Goal: Navigation & Orientation: Find specific page/section

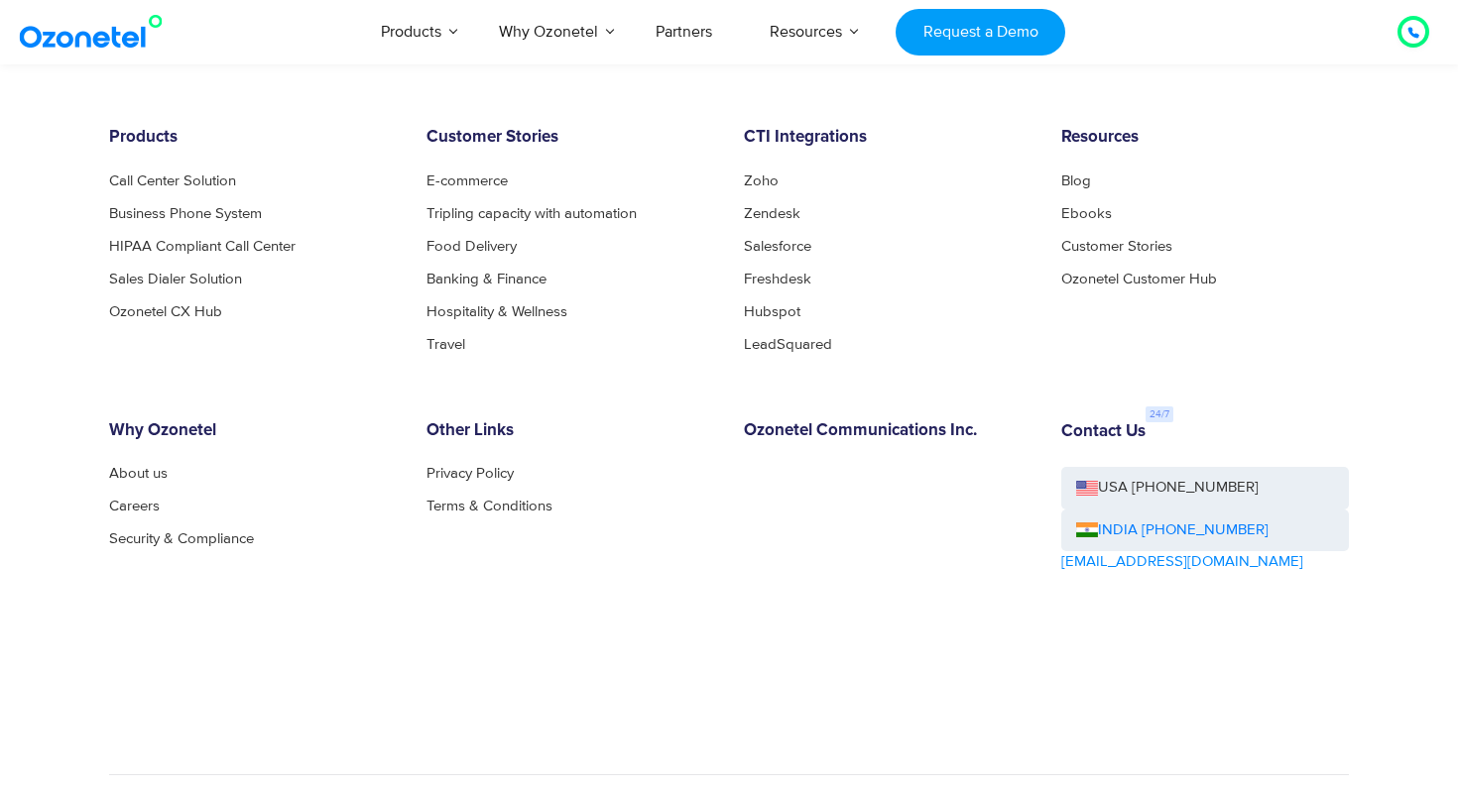
scroll to position [10869, 0]
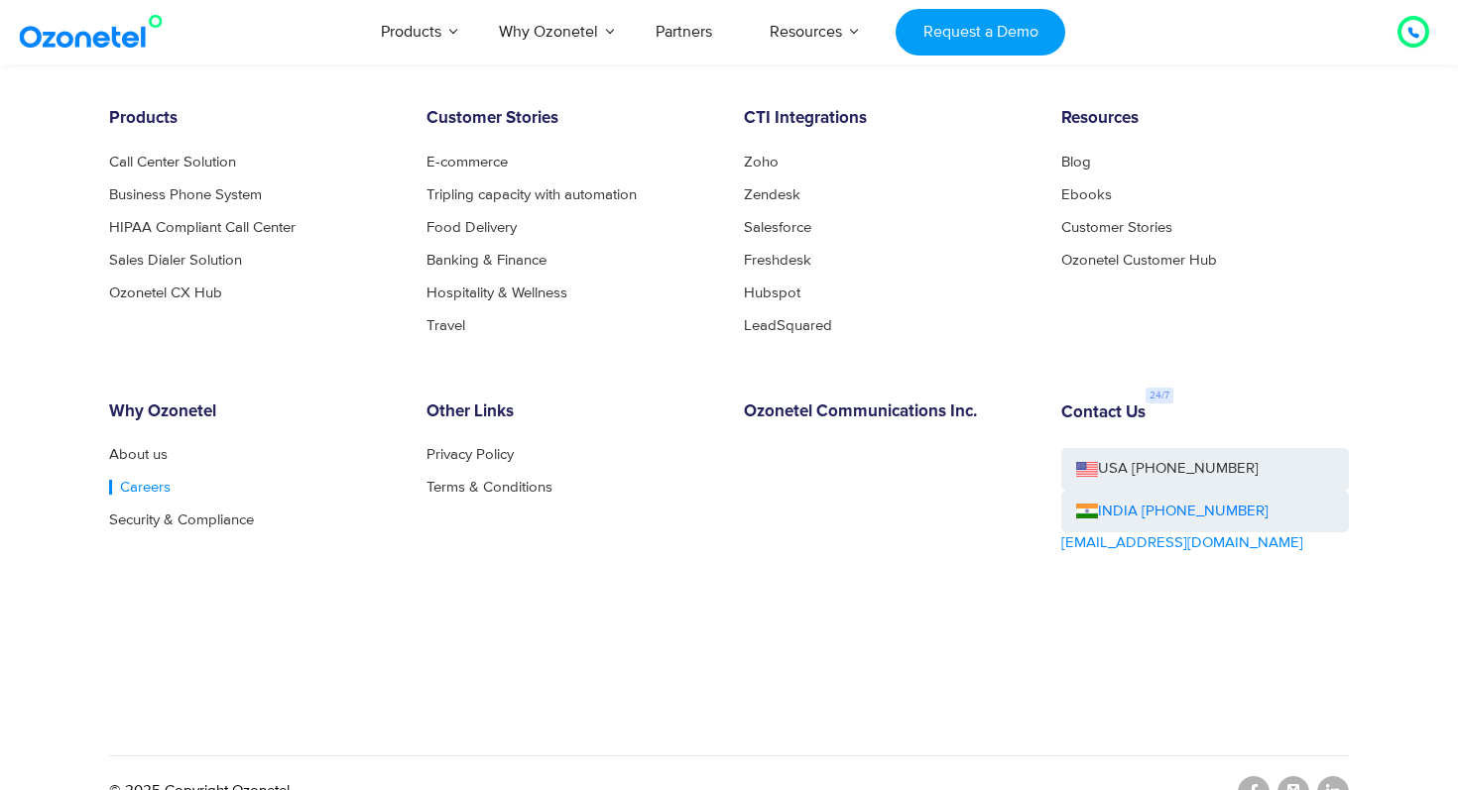
click at [145, 480] on link "Careers" at bounding box center [139, 487] width 61 height 15
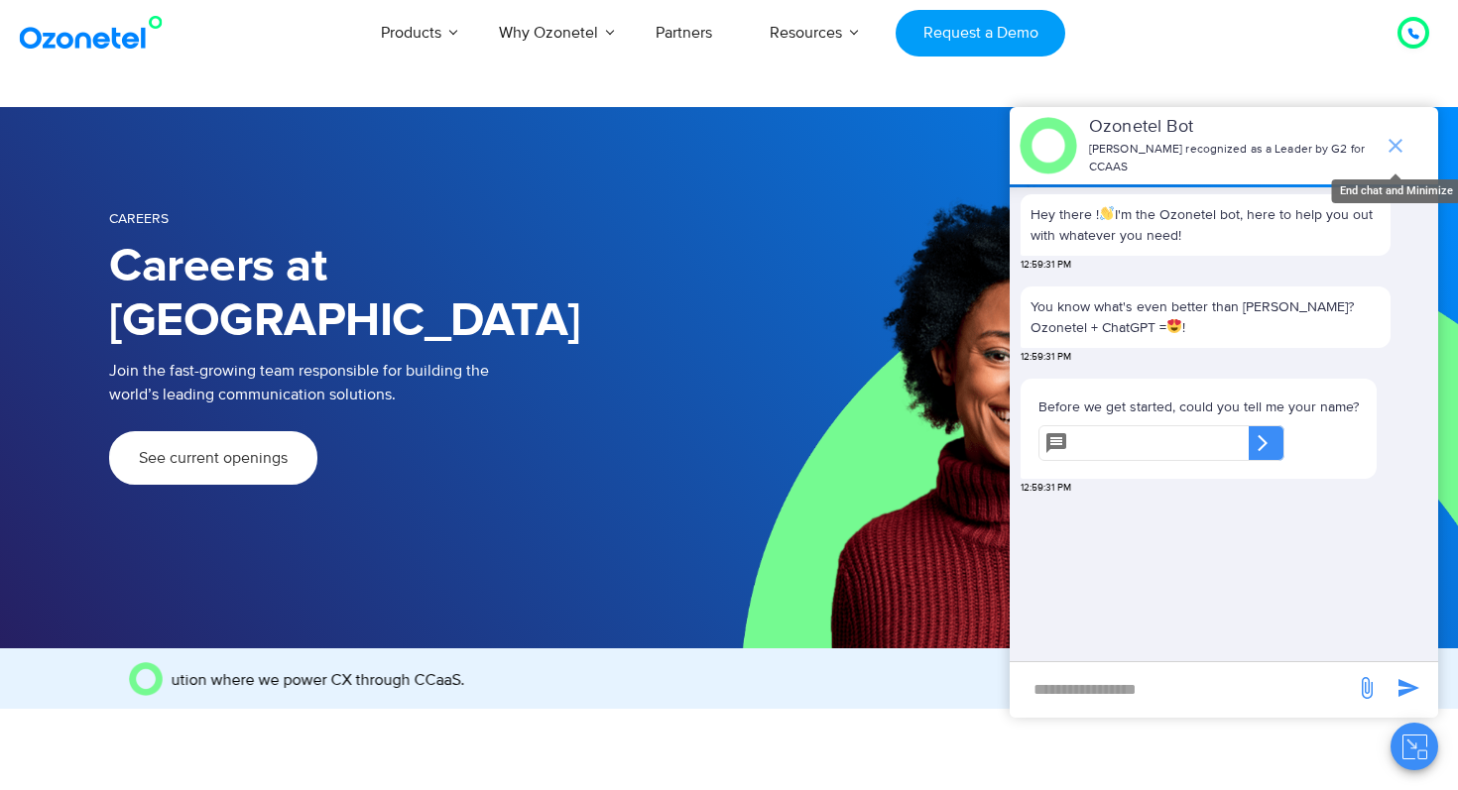
click at [1394, 138] on icon "end chat or minimize" at bounding box center [1395, 146] width 24 height 24
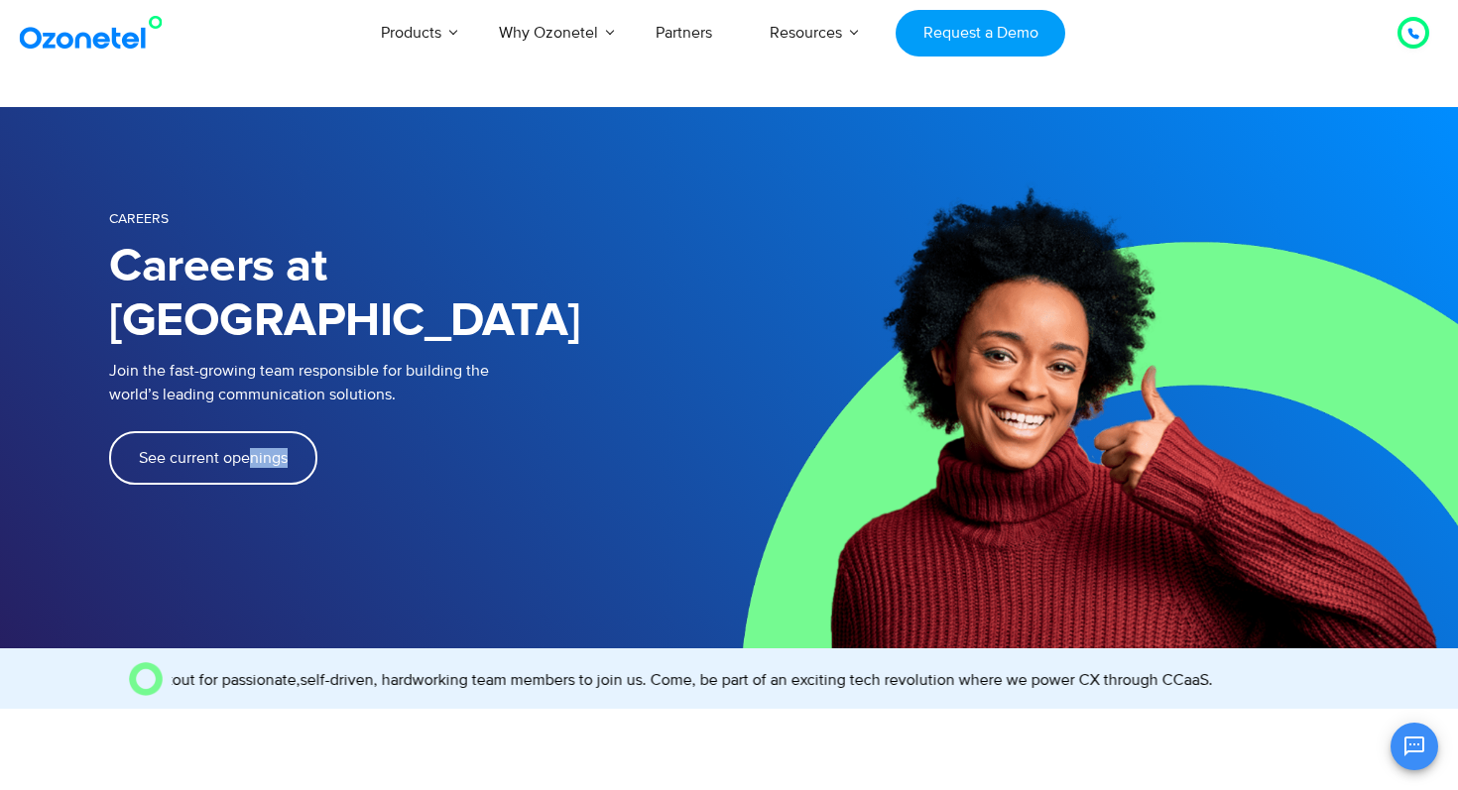
drag, startPoint x: 245, startPoint y: 443, endPoint x: 255, endPoint y: 411, distance: 34.2
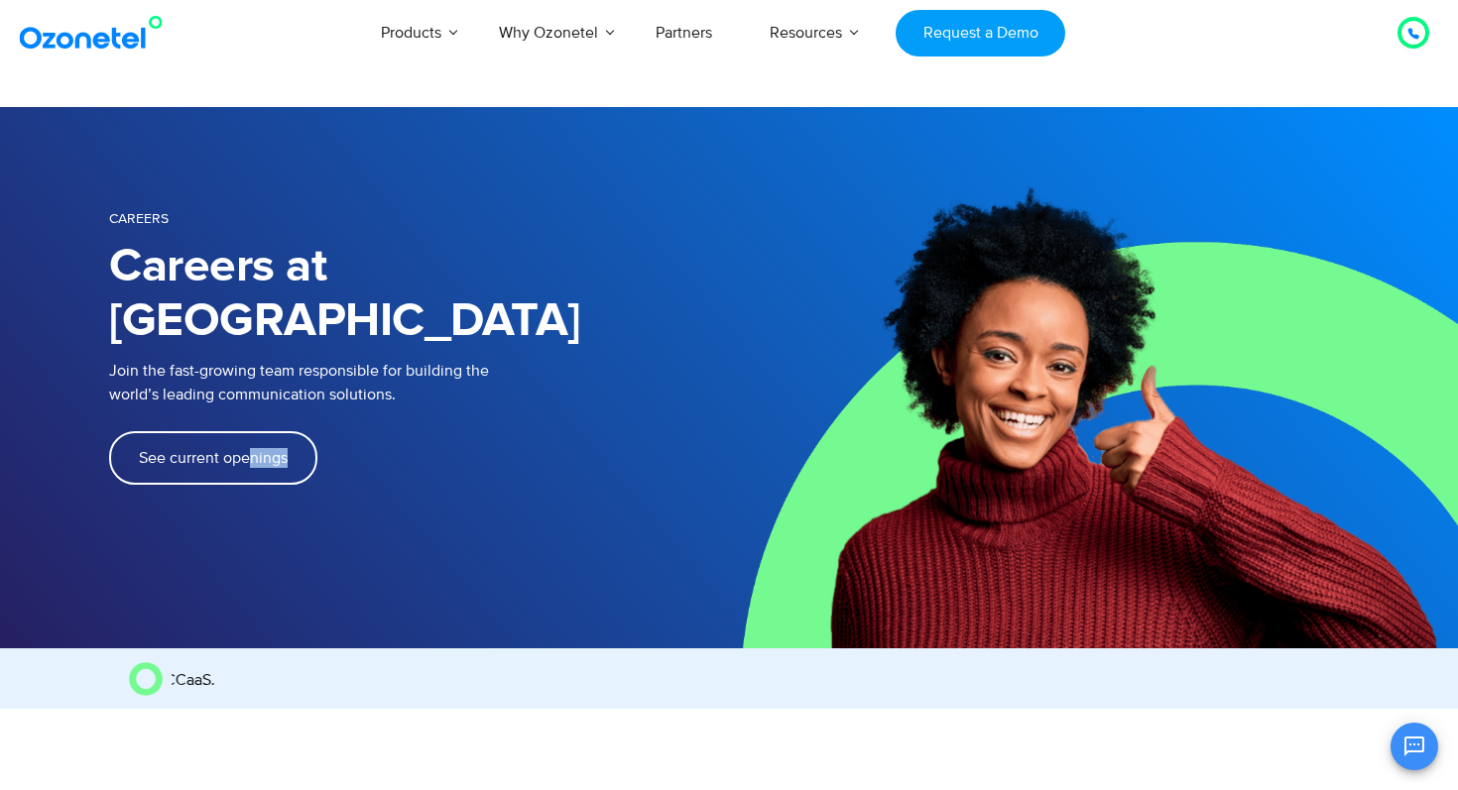
click at [255, 431] on div "See current openings" at bounding box center [419, 490] width 620 height 118
click at [255, 450] on span "See current openings" at bounding box center [213, 458] width 149 height 16
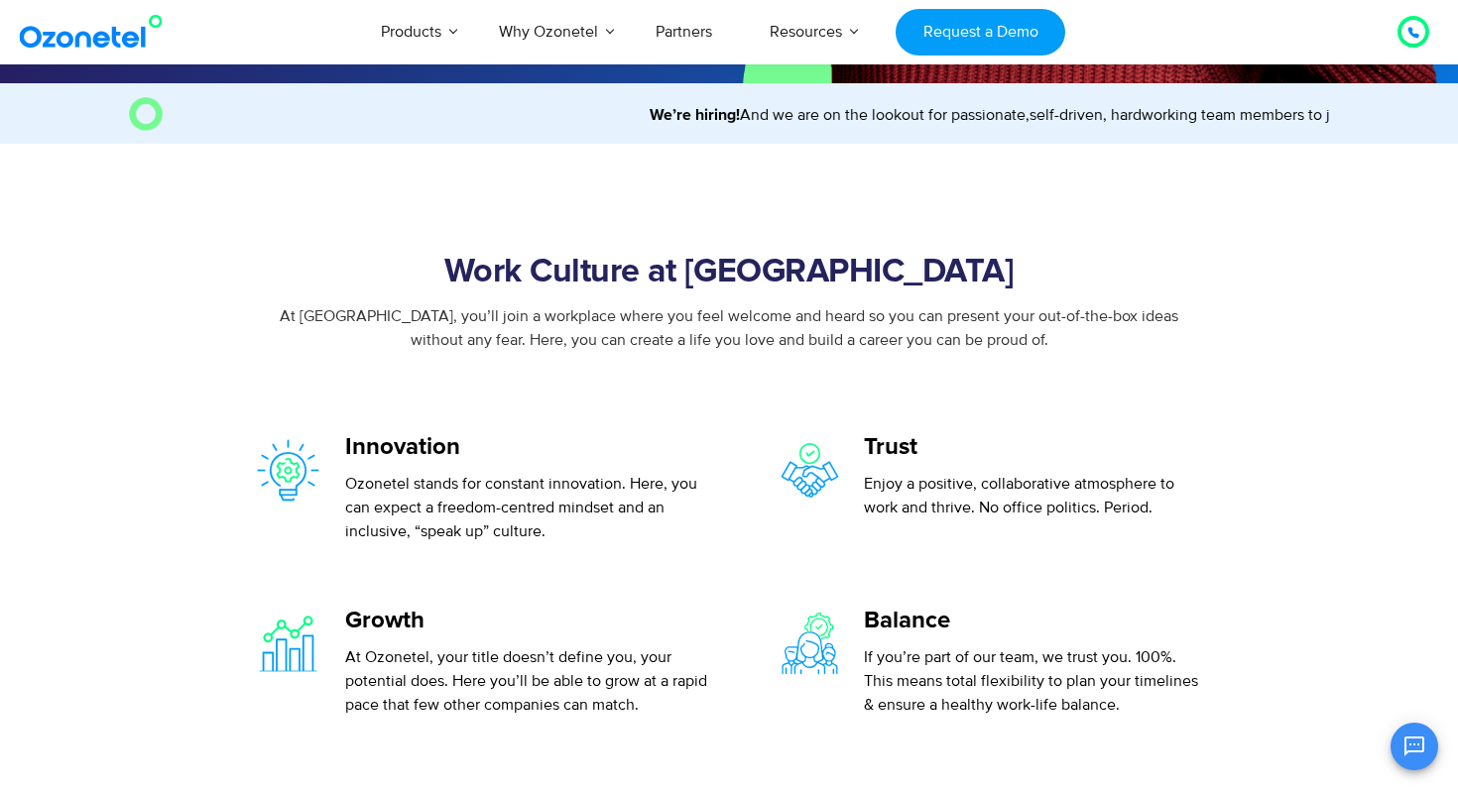
scroll to position [286, 0]
